Goal: Task Accomplishment & Management: Use online tool/utility

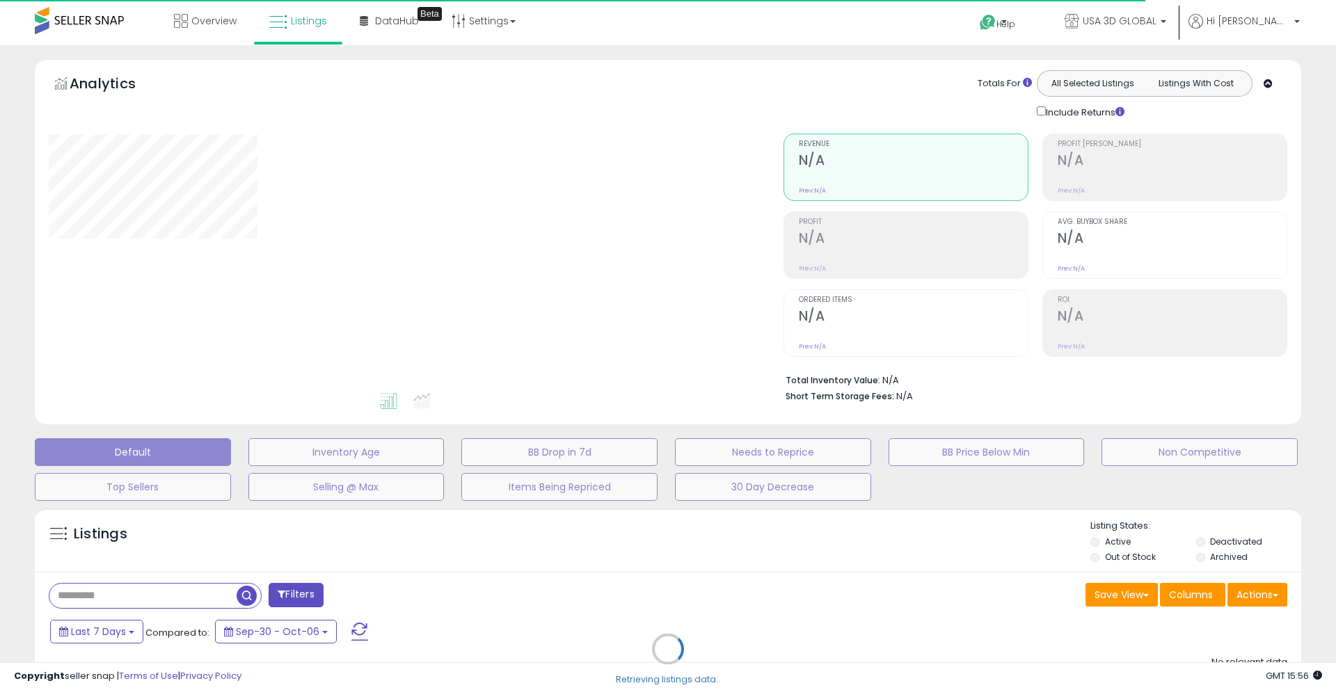
click at [111, 596] on div "Retrieving listings data.." at bounding box center [667, 659] width 1287 height 317
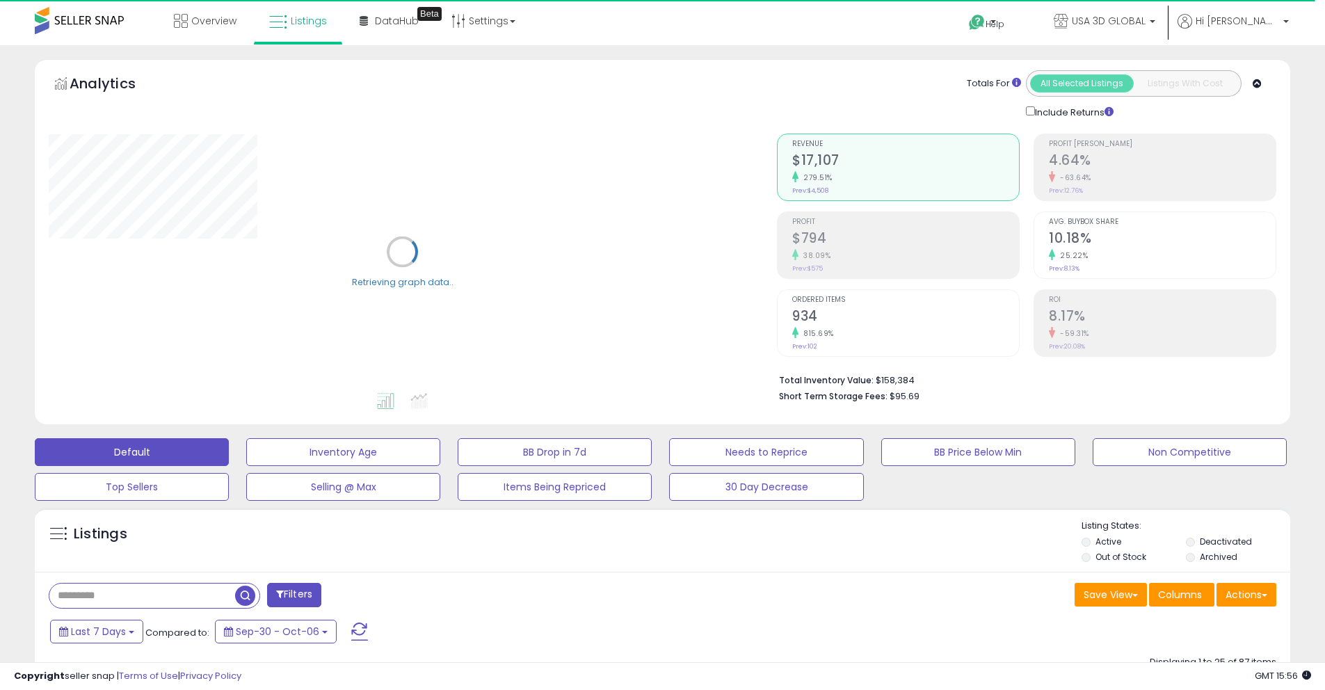
click at [94, 596] on input "text" at bounding box center [142, 596] width 186 height 24
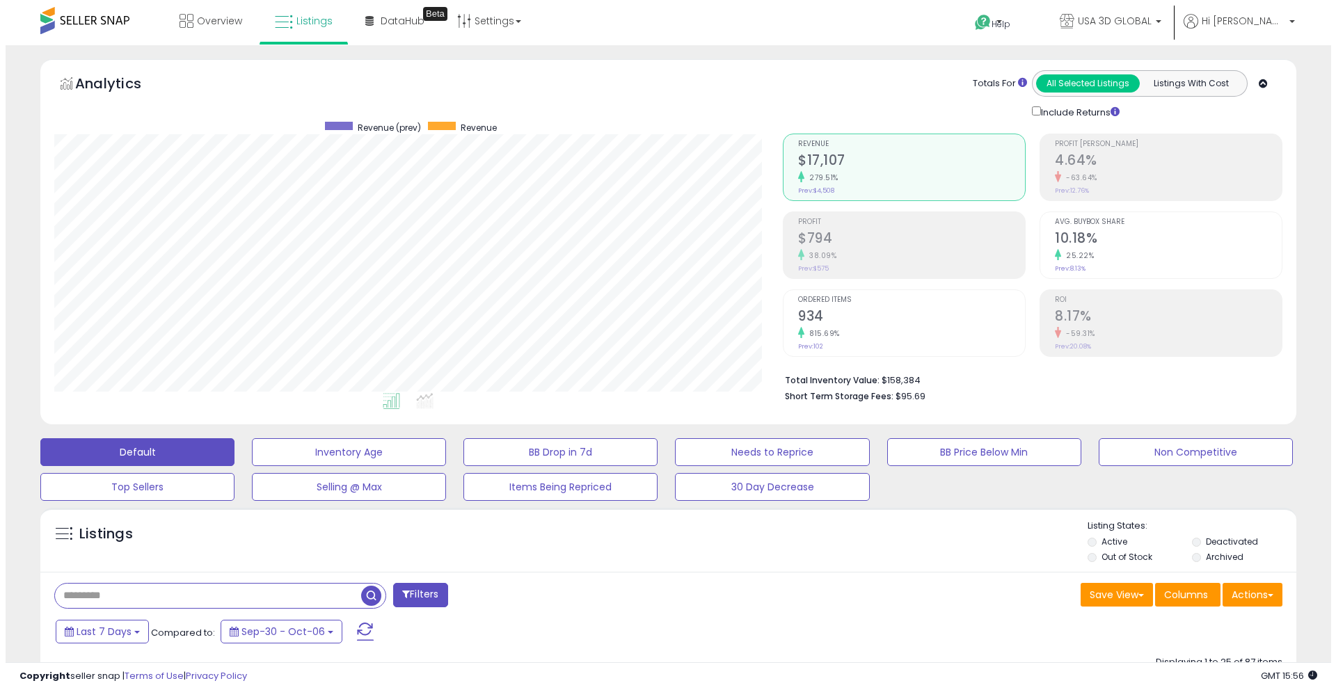
scroll to position [285, 728]
paste input "**********"
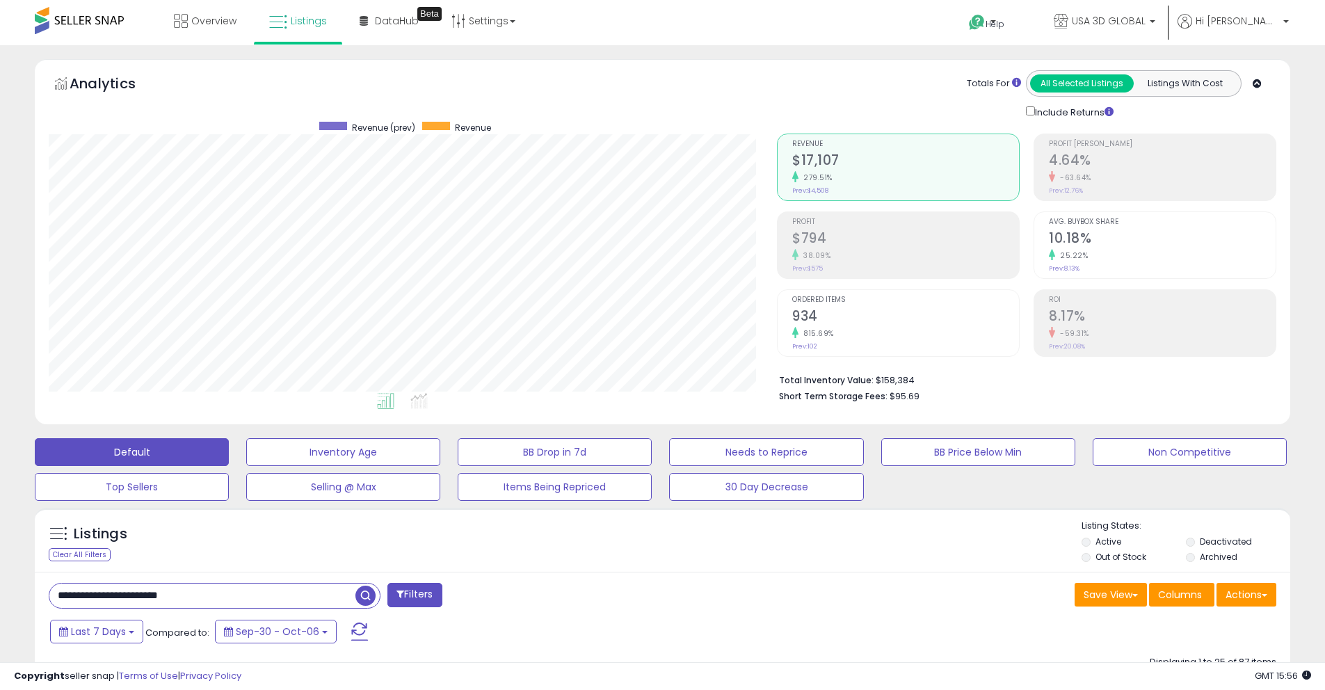
drag, startPoint x: 154, startPoint y: 593, endPoint x: 24, endPoint y: 582, distance: 130.6
type input "**********"
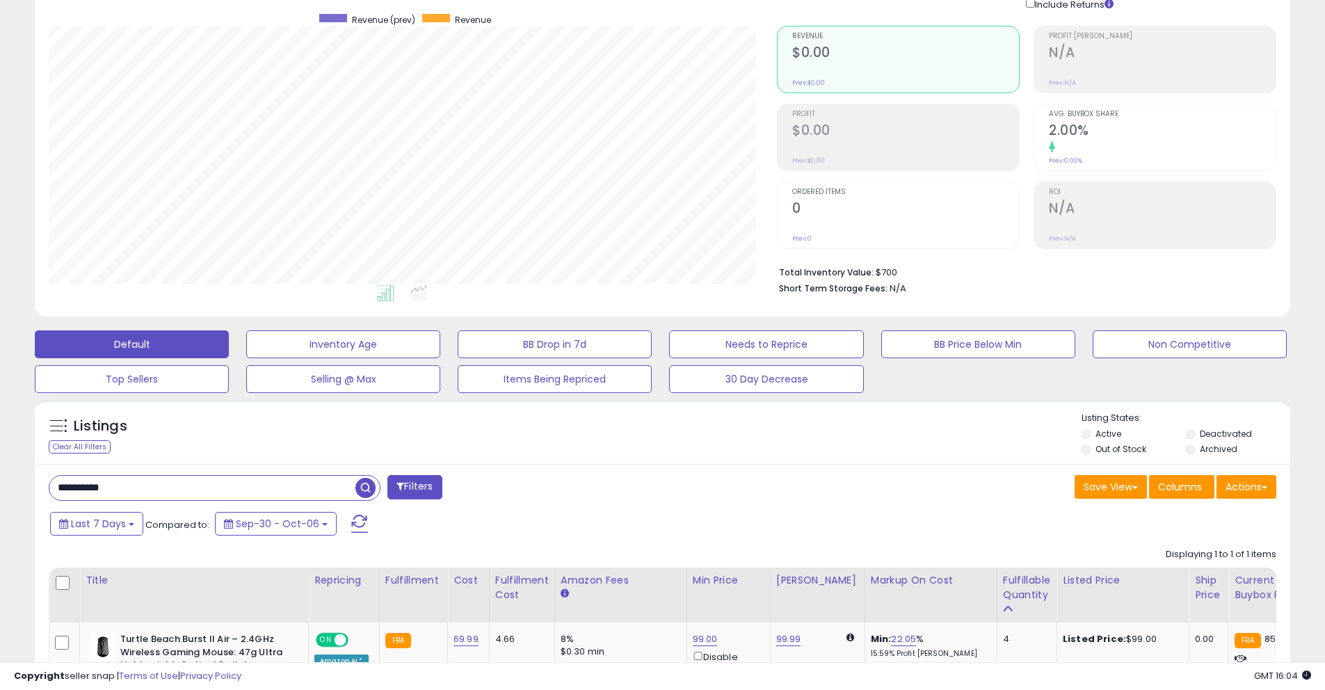
scroll to position [0, 0]
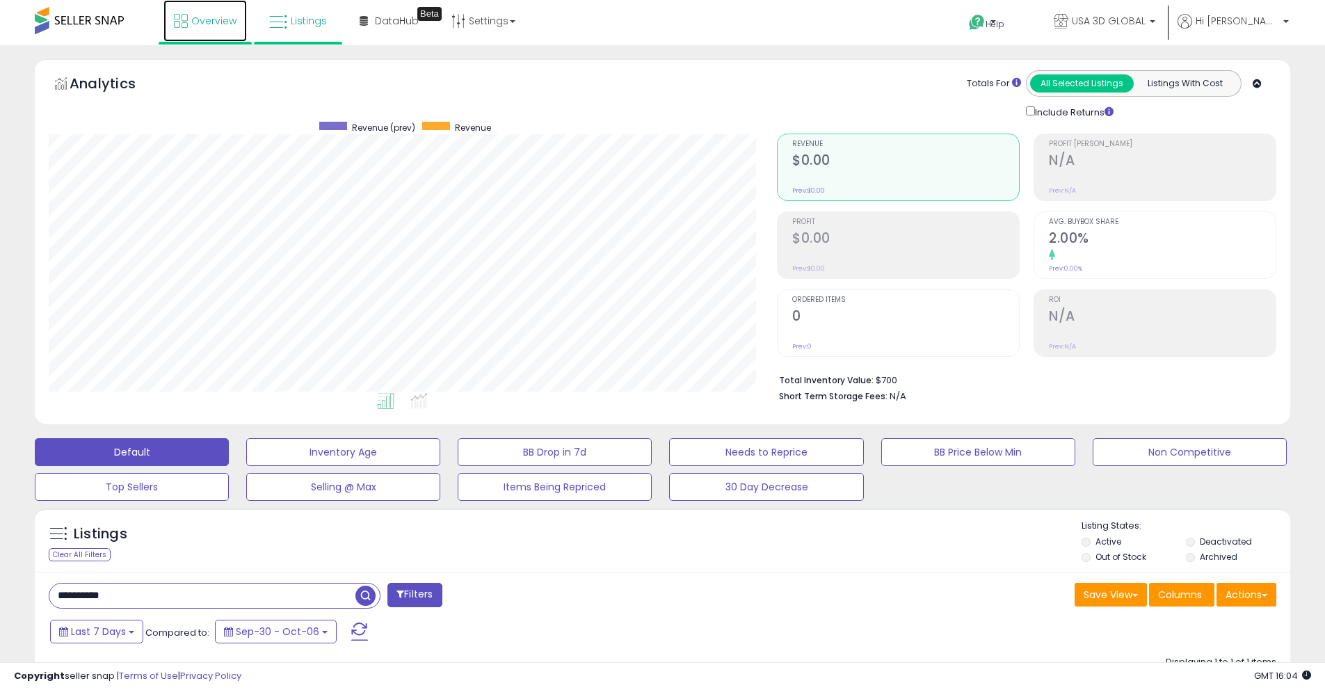
click at [202, 32] on link "Overview" at bounding box center [204, 21] width 83 height 42
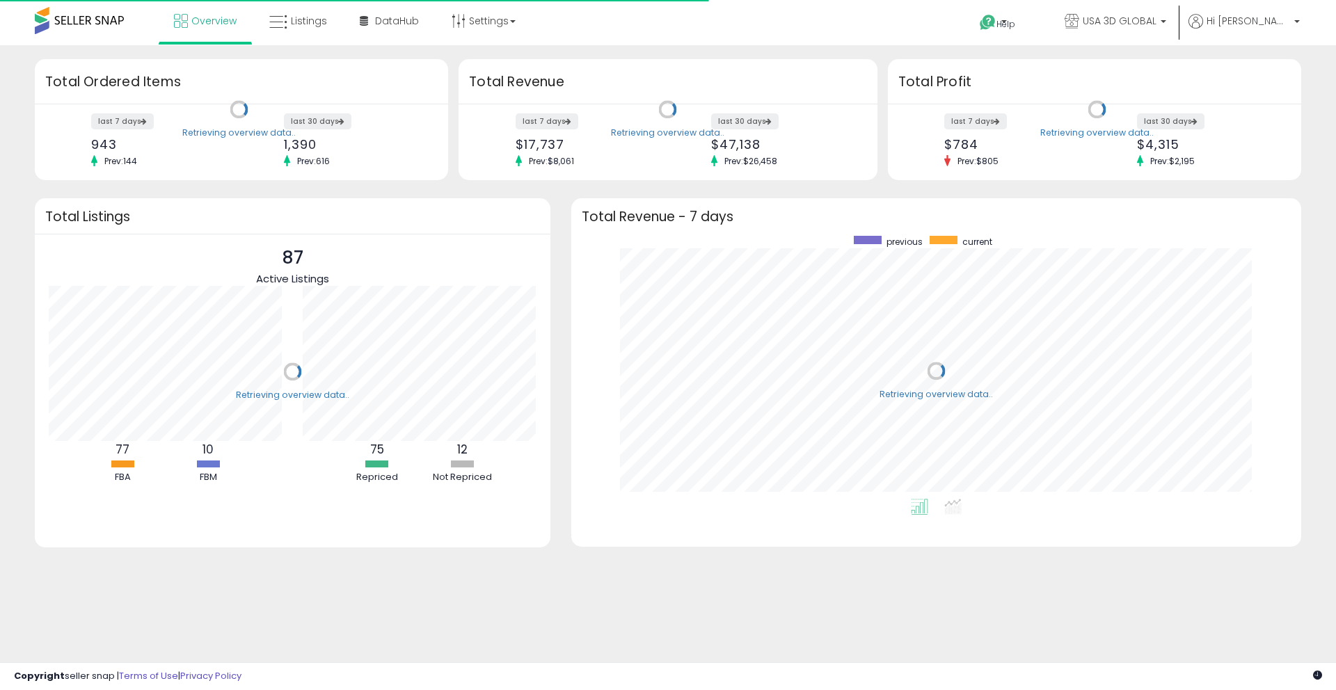
scroll to position [263, 702]
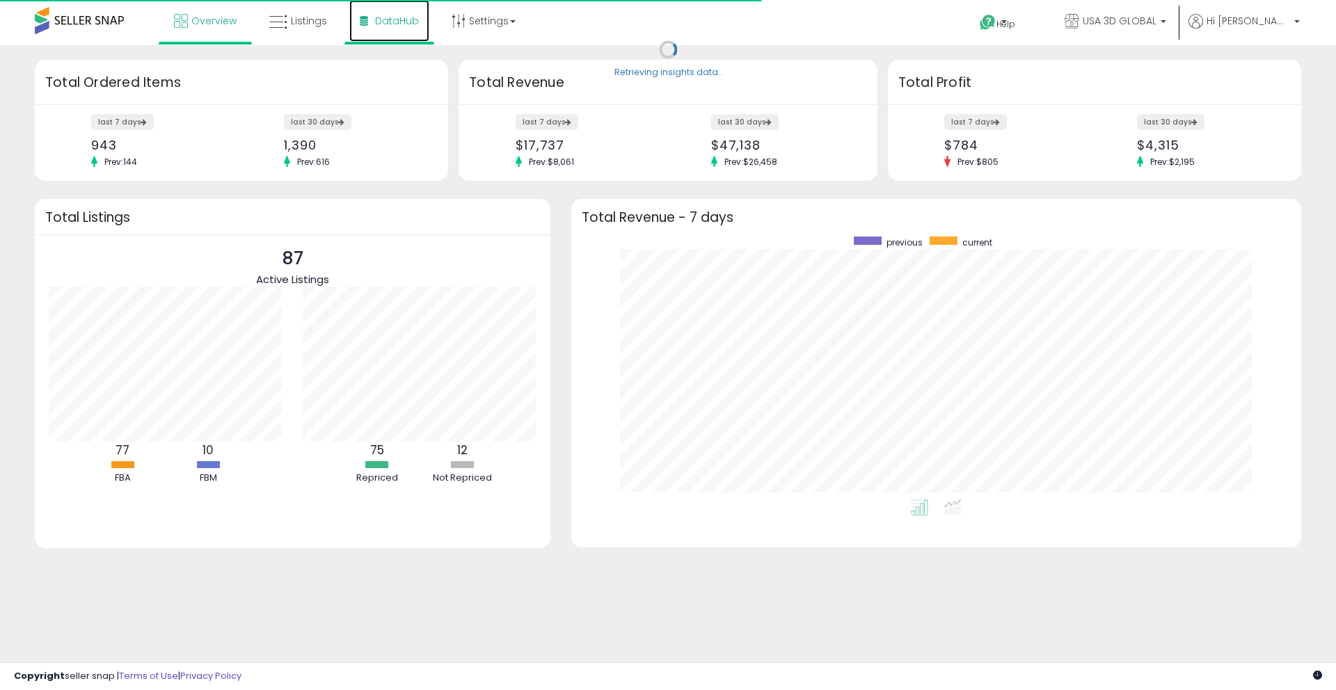
click at [396, 26] on span "DataHub" at bounding box center [397, 21] width 44 height 14
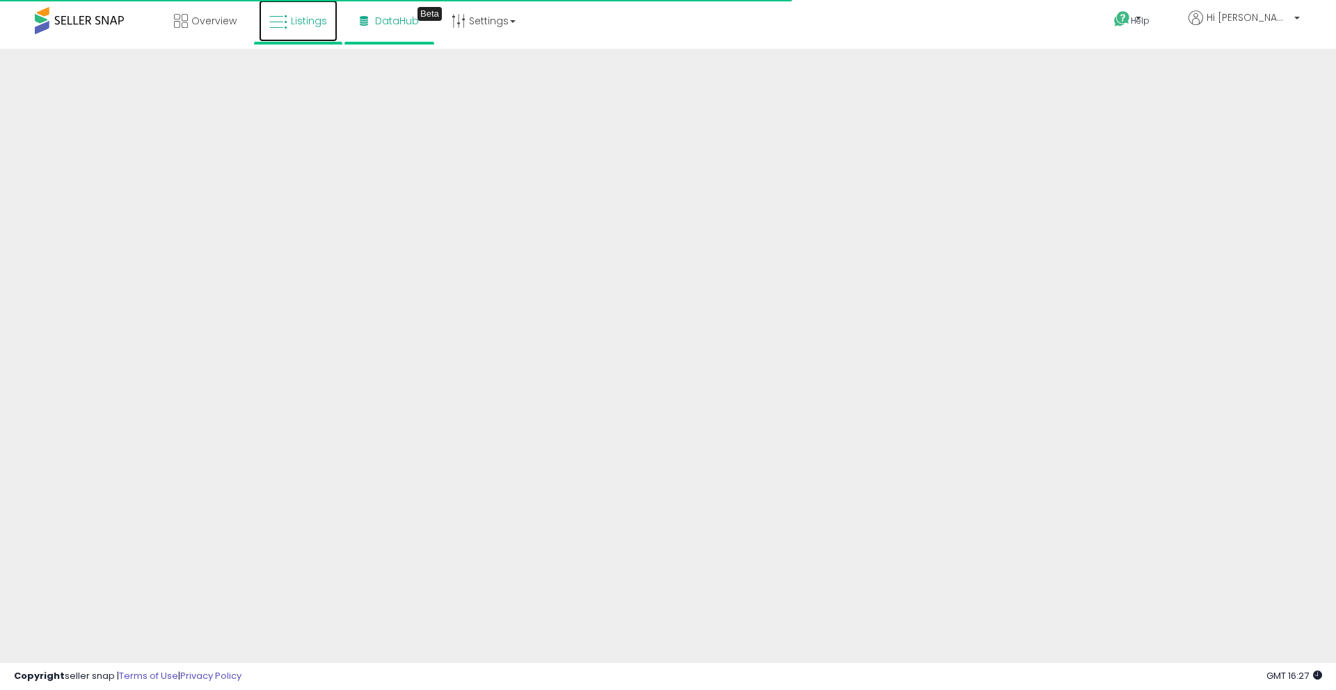
click at [323, 19] on span "Listings" at bounding box center [309, 21] width 36 height 14
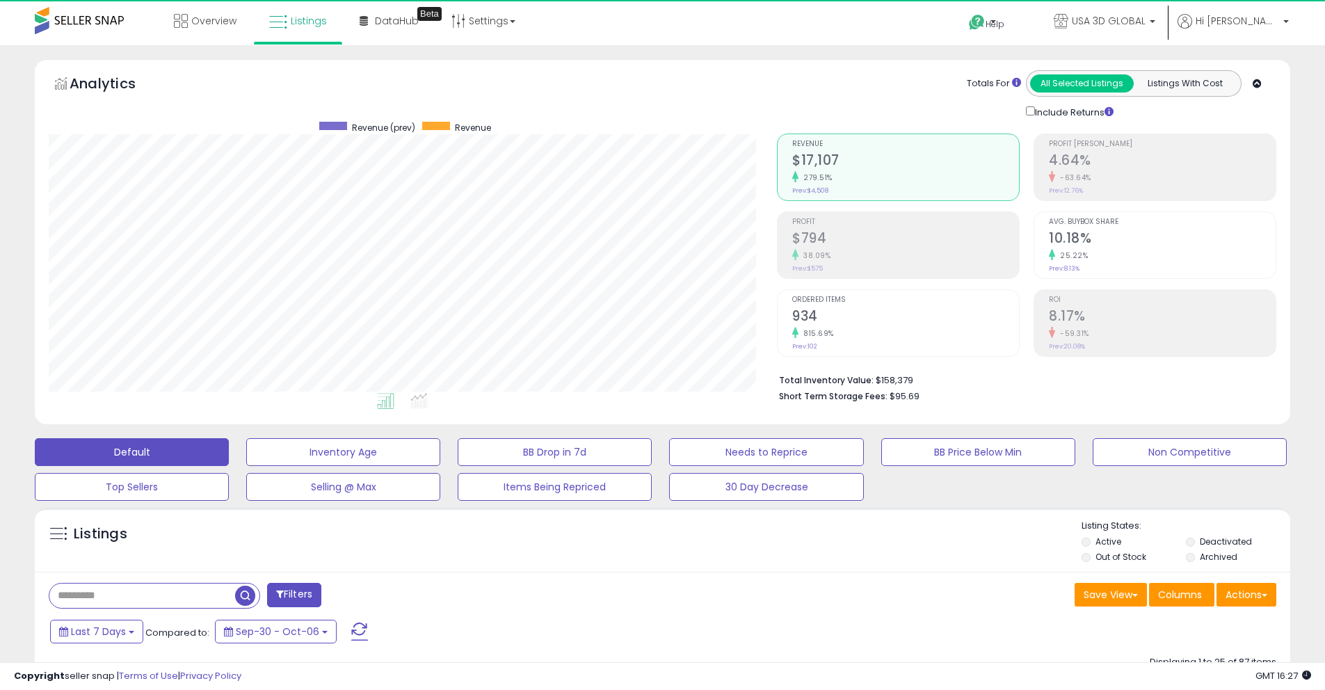
scroll to position [285, 728]
